Goal: Transaction & Acquisition: Purchase product/service

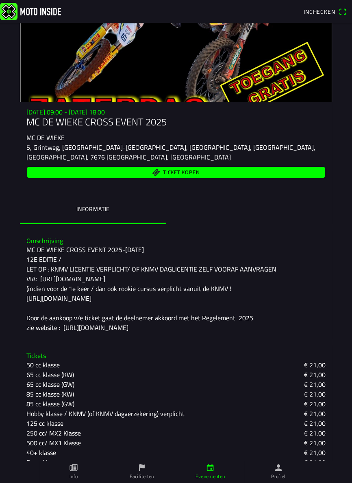
scroll to position [65, 0]
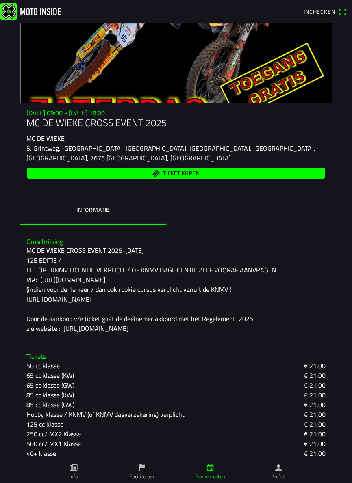
click at [182, 175] on span "Ticket kopen" at bounding box center [181, 173] width 37 height 5
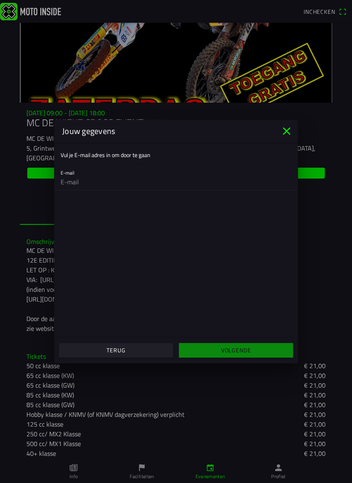
click at [291, 131] on icon "close" at bounding box center [286, 131] width 13 height 13
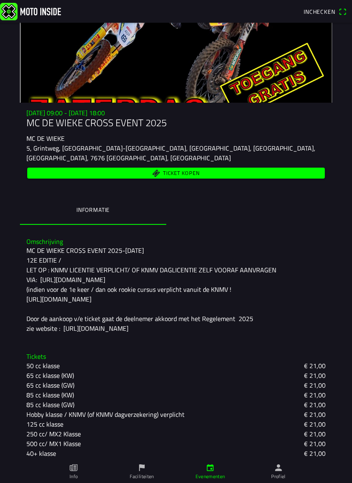
scroll to position [91, 0]
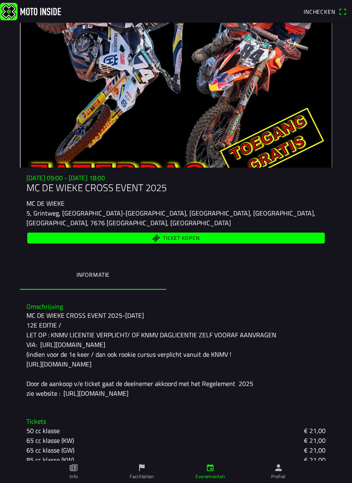
scroll to position [91, 0]
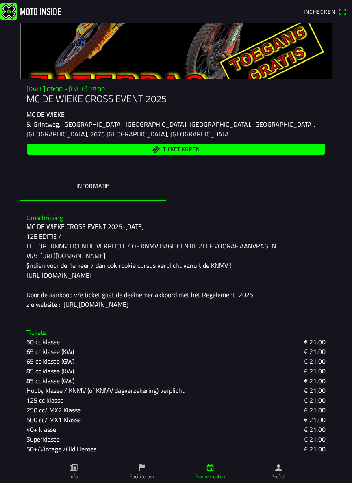
click at [72, 473] on ion-label "Info" at bounding box center [73, 476] width 8 height 7
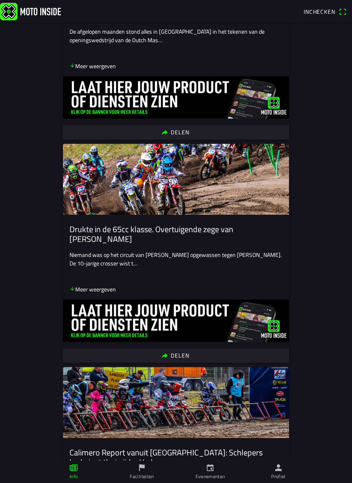
scroll to position [617, 0]
